Goal: Information Seeking & Learning: Check status

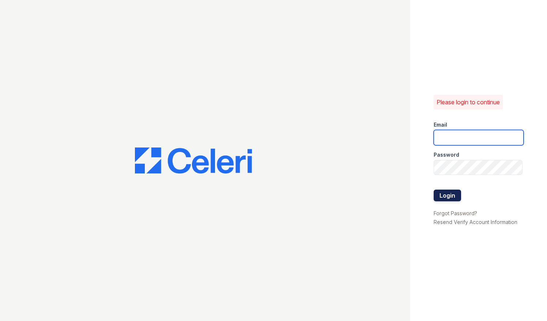
type input "[EMAIL_ADDRESS][DOMAIN_NAME]"
click at [457, 198] on button "Login" at bounding box center [447, 195] width 27 height 12
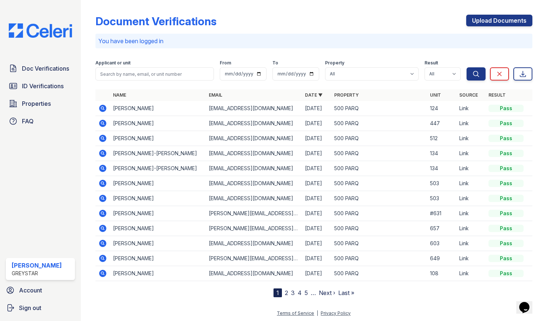
click at [138, 83] on div at bounding box center [313, 84] width 437 height 3
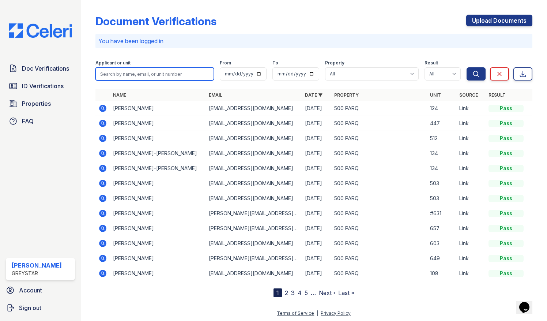
click at [138, 77] on input "search" at bounding box center [154, 73] width 119 height 13
type input "angel"
click at [467, 67] on button "Search" at bounding box center [476, 73] width 19 height 13
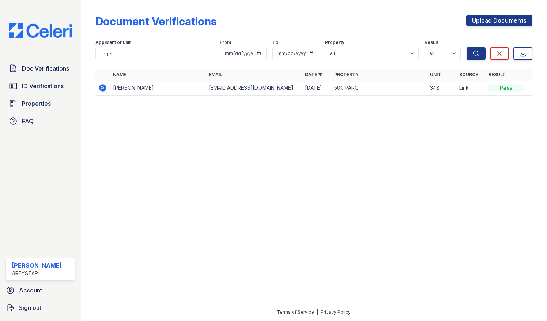
click at [99, 90] on icon at bounding box center [102, 87] width 9 height 9
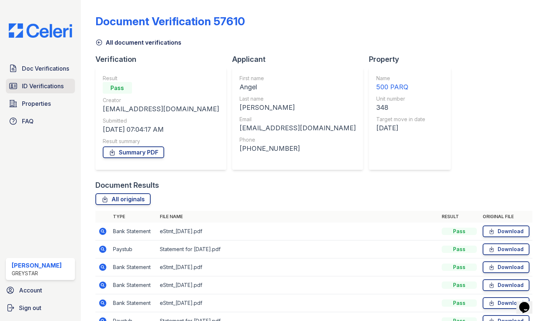
click at [32, 80] on link "ID Verifications" at bounding box center [40, 86] width 69 height 15
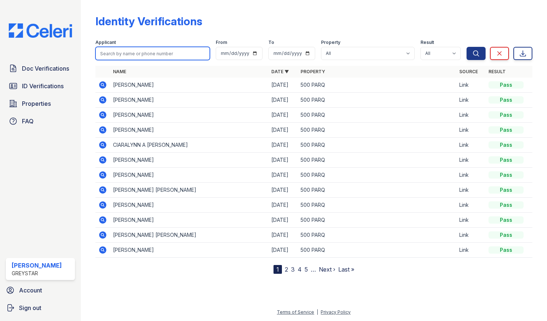
click at [142, 53] on input "search" at bounding box center [152, 53] width 115 height 13
type input "angel"
click at [467, 47] on button "Search" at bounding box center [476, 53] width 19 height 13
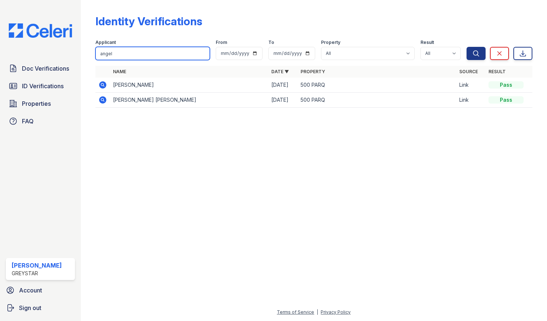
drag, startPoint x: 127, startPoint y: 49, endPoint x: 73, endPoint y: 47, distance: 53.4
click at [73, 47] on div "Doc Verifications ID Verifications Properties FAQ [PERSON_NAME] Greystar Accoun…" at bounding box center [273, 160] width 547 height 321
type input "[PERSON_NAME]"
click at [467, 47] on button "Search" at bounding box center [476, 53] width 19 height 13
